Goal: Find specific page/section: Find specific page/section

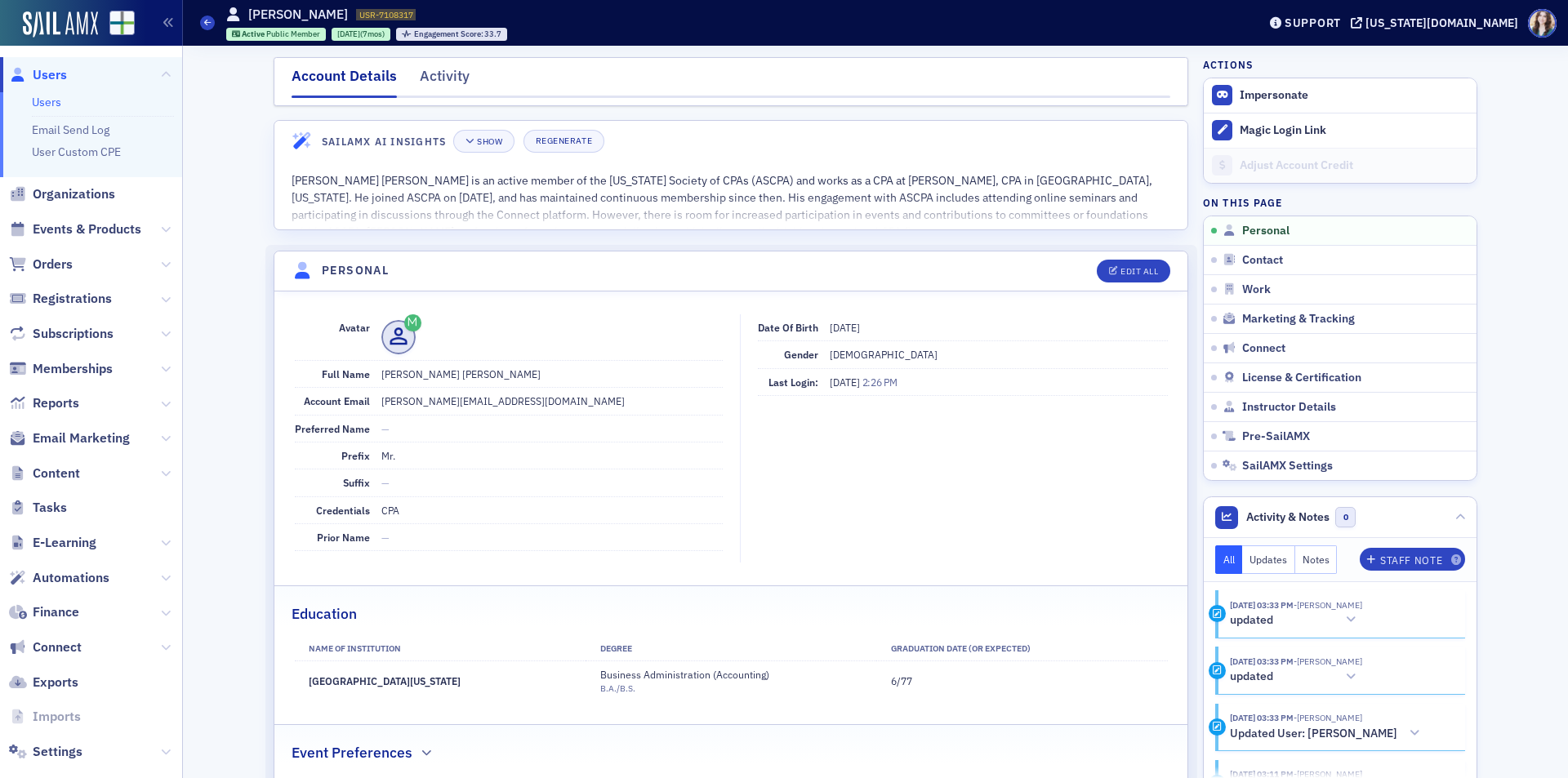
click at [43, 74] on span "Users" at bounding box center [49, 75] width 34 height 18
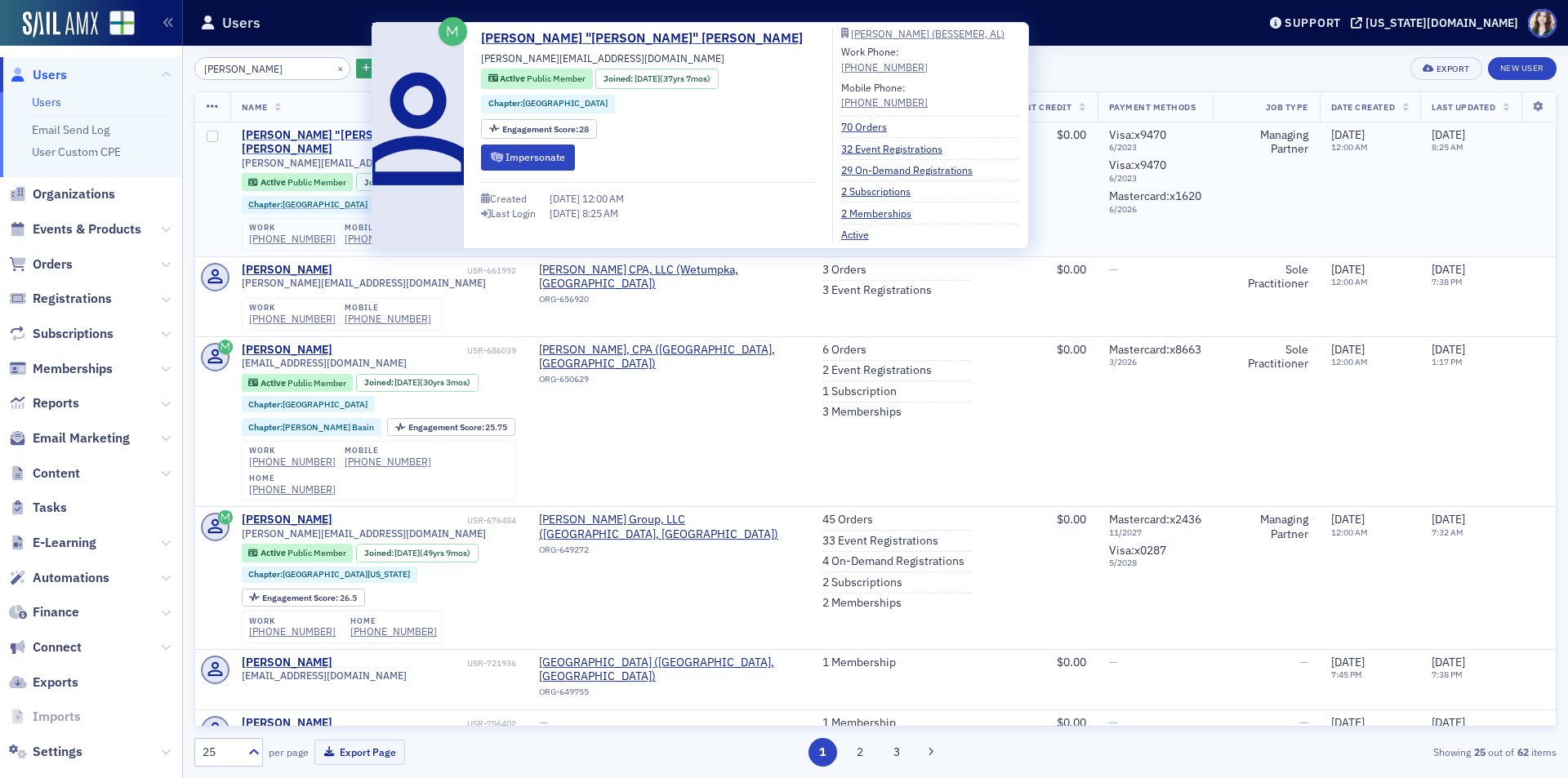
type input "Billy Parsons"
click at [353, 134] on div "william "Billy" PARSONS" at bounding box center [352, 142] width 222 height 29
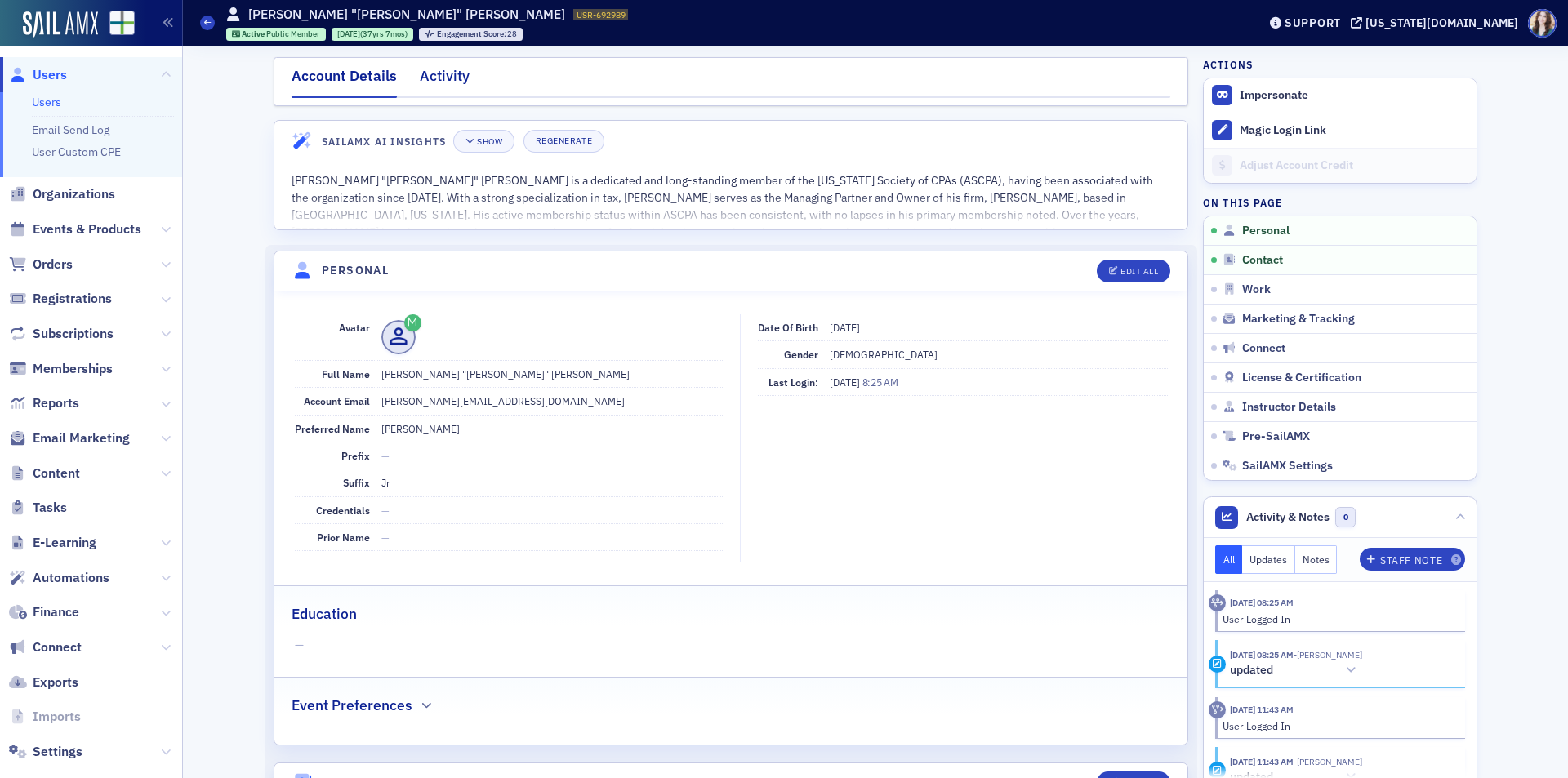
click at [446, 75] on div "Activity" at bounding box center [444, 80] width 50 height 31
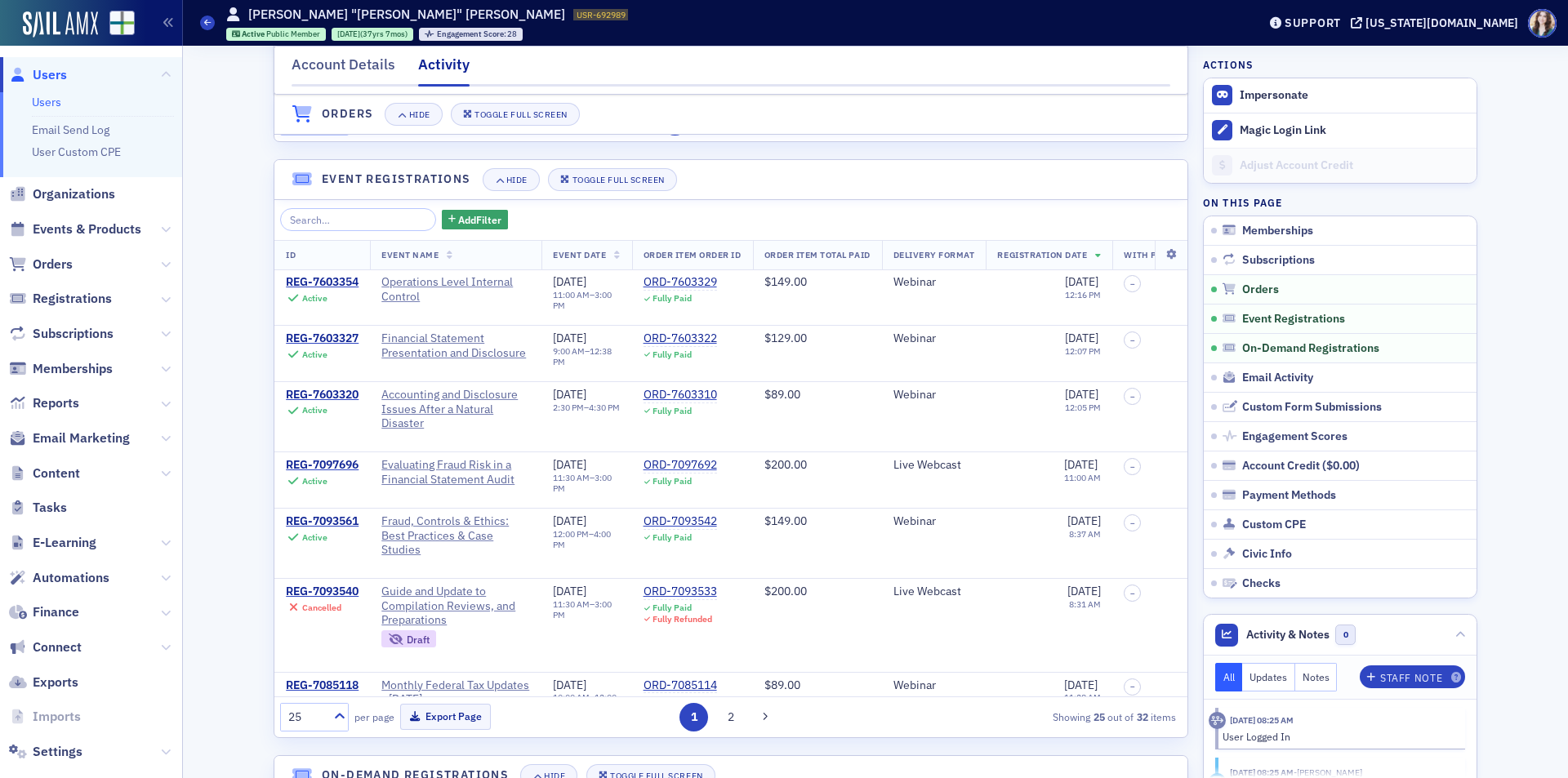
scroll to position [971, 0]
